Goal: Transaction & Acquisition: Purchase product/service

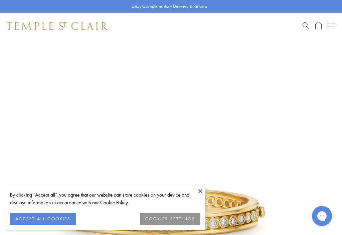
click at [97, 29] on img at bounding box center [57, 26] width 101 height 8
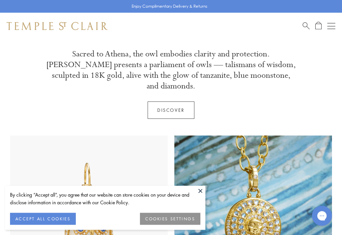
scroll to position [225, 0]
click at [321, 99] on div "Sacred to Athena, the owl embodies clarity and protection. Athenæum presents a …" at bounding box center [171, 84] width 302 height 70
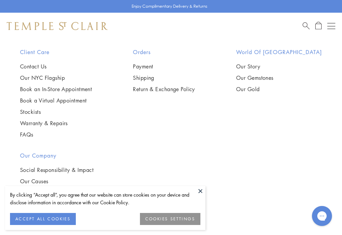
scroll to position [1652, 0]
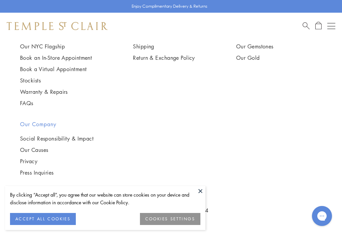
click at [90, 65] on link "Book a Virtual Appointment" at bounding box center [56, 68] width 72 height 7
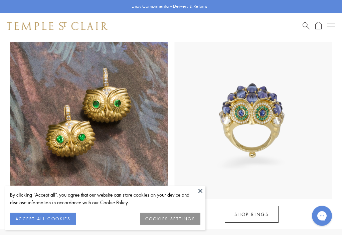
scroll to position [506, 0]
click at [259, 207] on link "SHOP RINGS" at bounding box center [252, 214] width 54 height 17
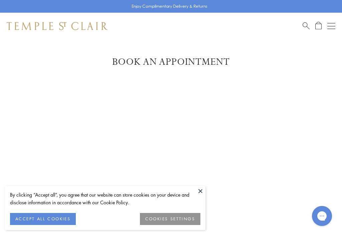
click at [205, 190] on button at bounding box center [200, 191] width 10 height 10
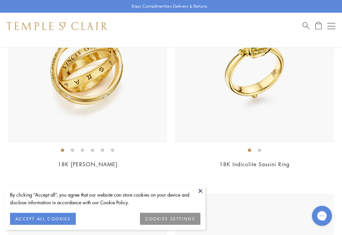
scroll to position [975, 0]
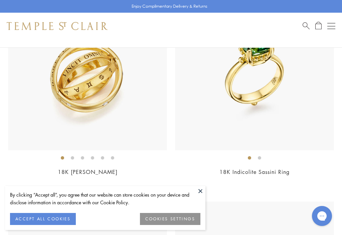
click at [268, 118] on img at bounding box center [254, 70] width 159 height 159
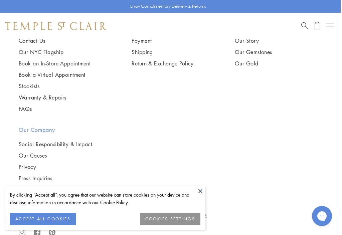
scroll to position [1108, 1]
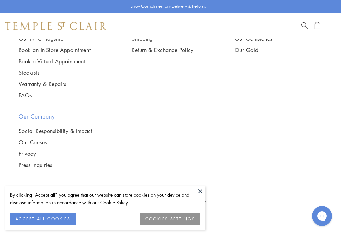
click at [323, 137] on div "Client Care Contact Us Our NYC Flagship Book an In-Store Appointment Book a Vir…" at bounding box center [170, 95] width 342 height 173
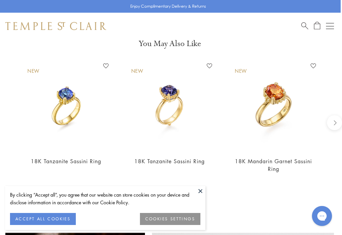
scroll to position [569, 1]
click at [324, 131] on div "New 18K Mandarin Garnet Sassini Ring Add to Wishlist $15,000" at bounding box center [273, 122] width 104 height 122
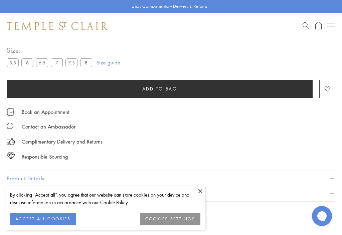
scroll to position [367, 0]
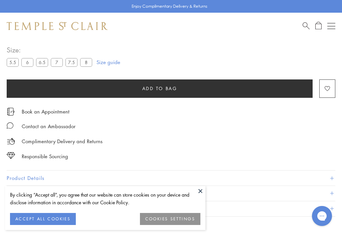
click at [43, 171] on button "Product Details" at bounding box center [171, 178] width 329 height 15
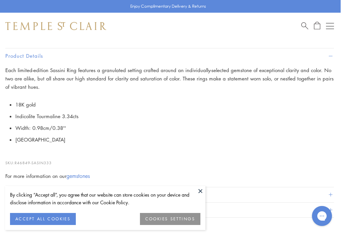
scroll to position [489, 1]
click at [55, 118] on li "Indicolite Tourmaline 3.34cts" at bounding box center [174, 116] width 319 height 12
click at [63, 116] on li "Indicolite Tourmaline 3.34cts" at bounding box center [174, 116] width 319 height 12
click at [73, 119] on li "Indicolite Tourmaline 3.34cts" at bounding box center [174, 116] width 319 height 12
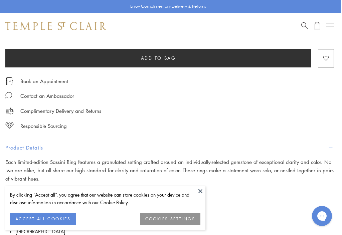
scroll to position [397, 1]
